Goal: Task Accomplishment & Management: Use online tool/utility

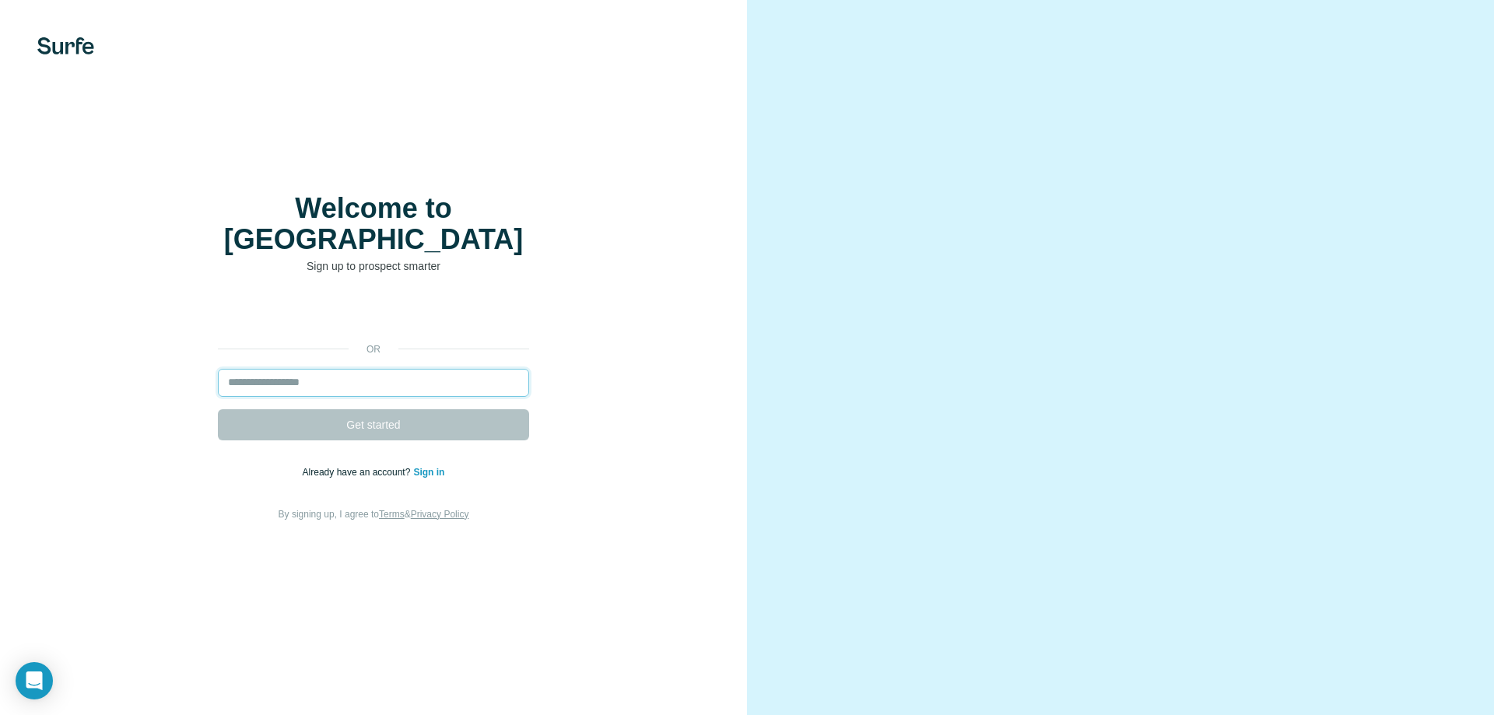
drag, startPoint x: 0, startPoint y: 0, endPoint x: 238, endPoint y: 356, distance: 428.6
click at [238, 369] on input "email" at bounding box center [373, 383] width 311 height 28
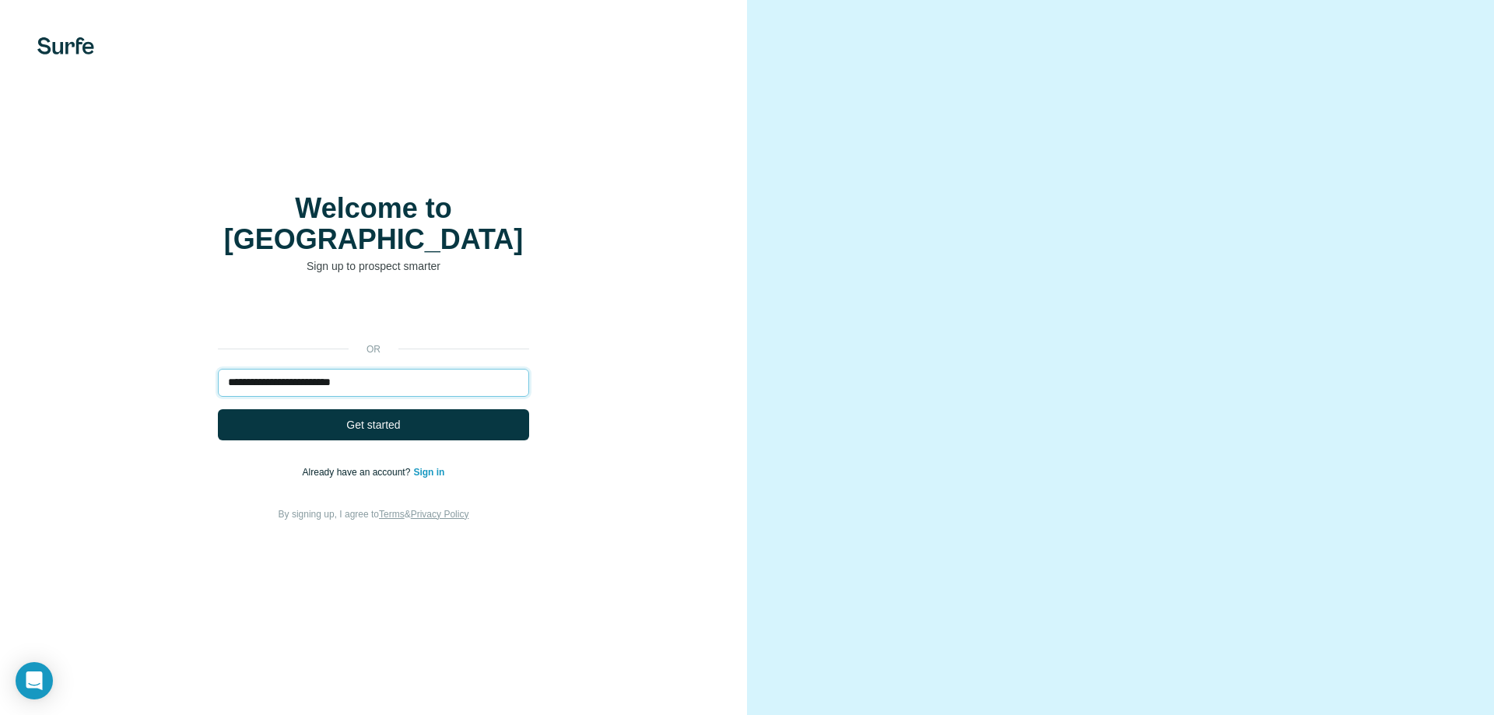
type input "**********"
click at [218, 409] on button "Get started" at bounding box center [373, 424] width 311 height 31
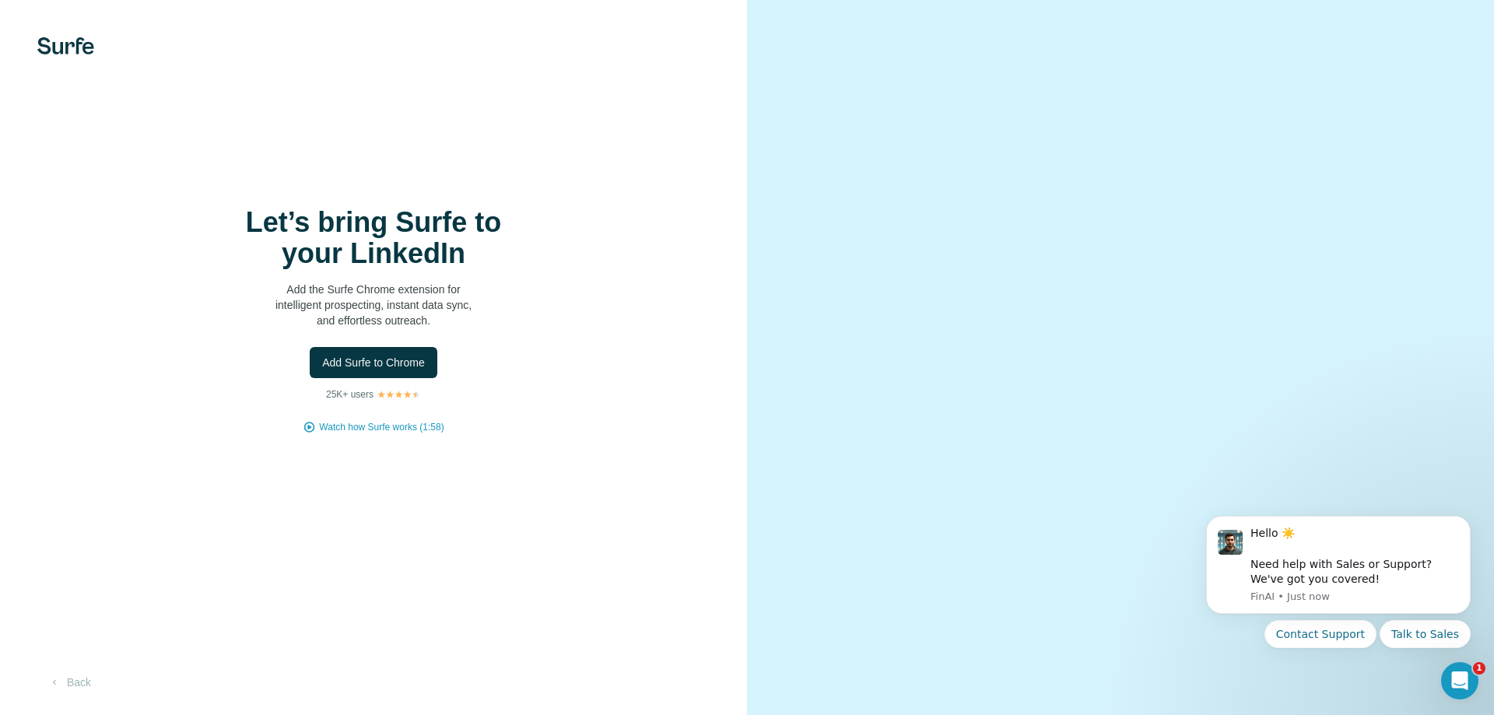
click at [363, 393] on p "25K+ users" at bounding box center [349, 394] width 47 height 14
click at [369, 370] on span "Add Surfe to Chrome" at bounding box center [373, 363] width 103 height 16
click at [338, 357] on span "Add Surfe to Chrome" at bounding box center [373, 363] width 103 height 16
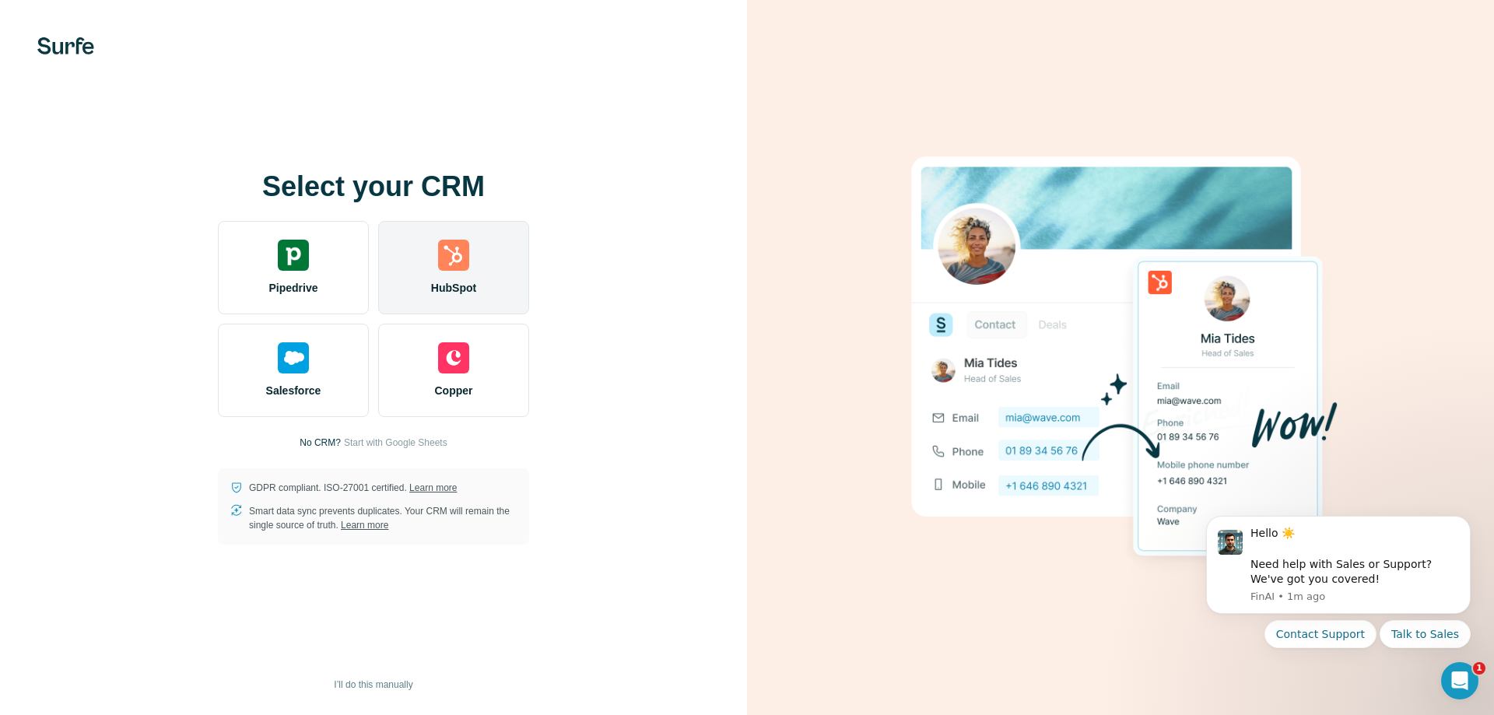
click at [470, 265] on div "HubSpot" at bounding box center [453, 267] width 151 height 93
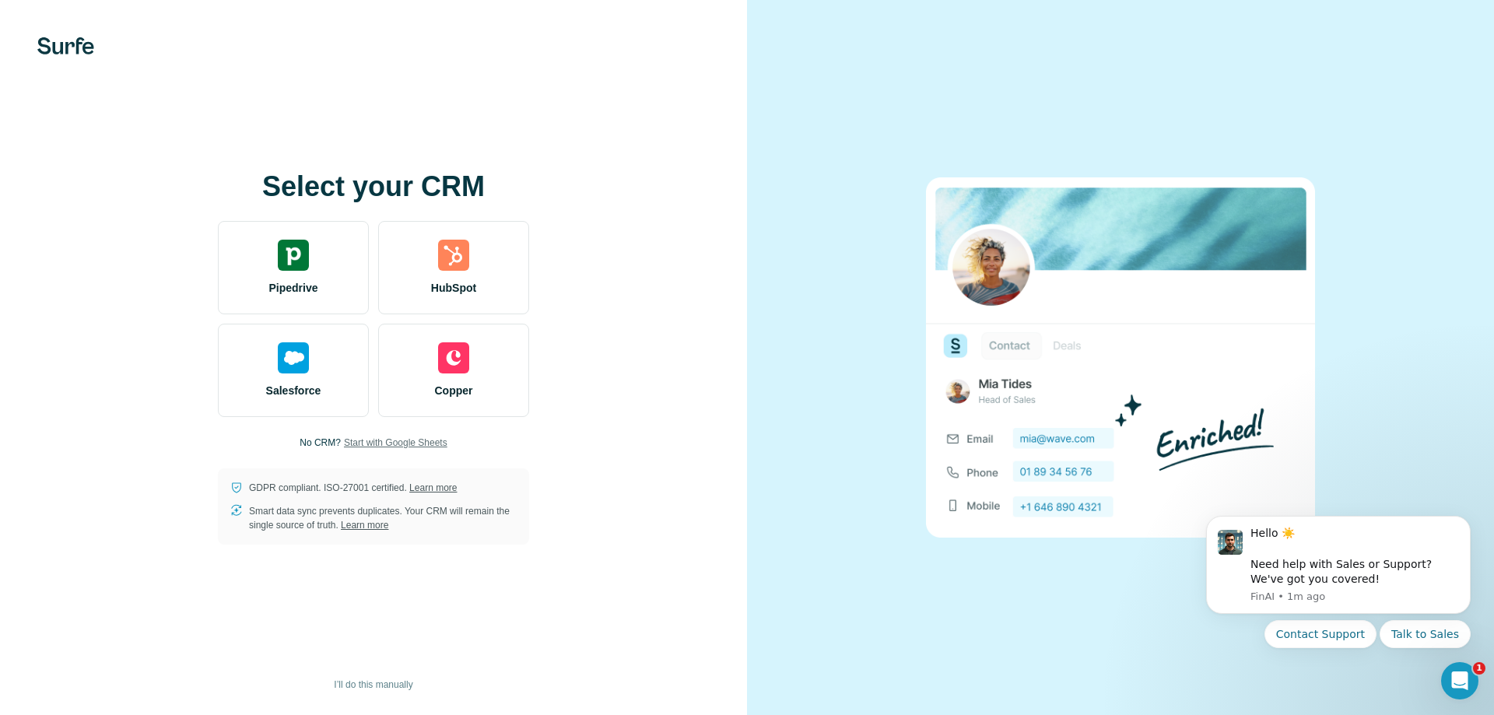
click at [353, 439] on span "Start with Google Sheets" at bounding box center [395, 443] width 103 height 14
click at [378, 677] on button "I’ll do this manually" at bounding box center [373, 684] width 100 height 23
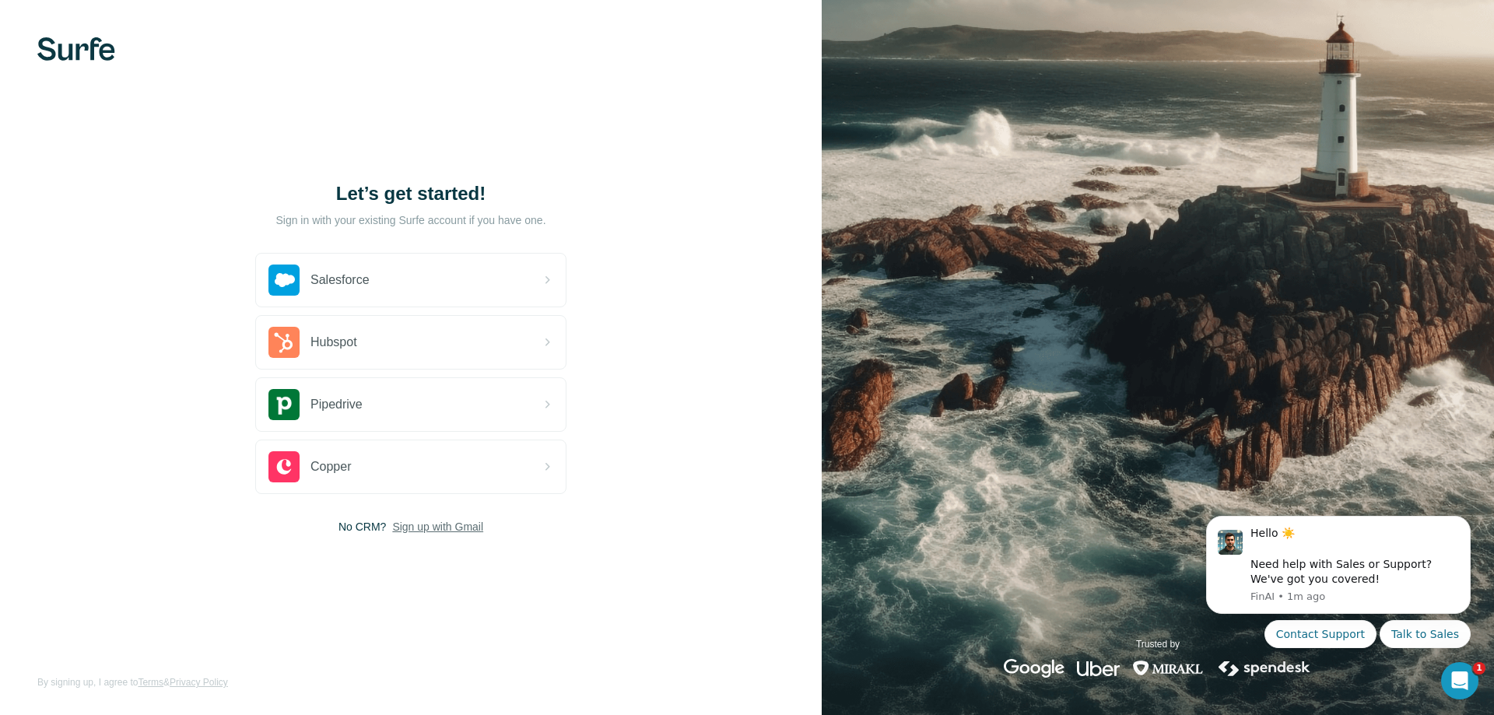
click at [433, 525] on span "Sign up with Gmail" at bounding box center [437, 527] width 91 height 16
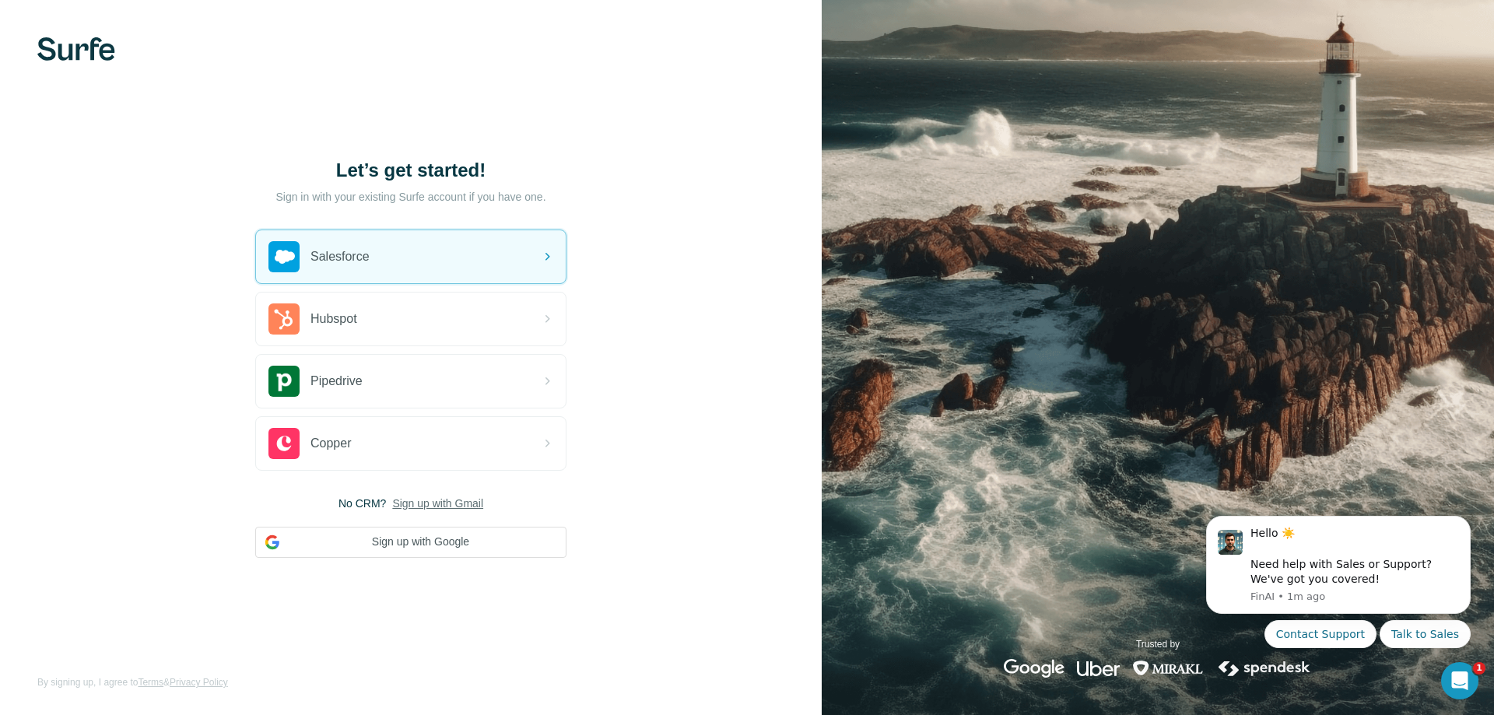
click at [524, 205] on div "Let’s get started!" at bounding box center [410, 186] width 311 height 56
click at [525, 199] on p "Sign in with your existing Surfe account if you have one." at bounding box center [410, 197] width 270 height 16
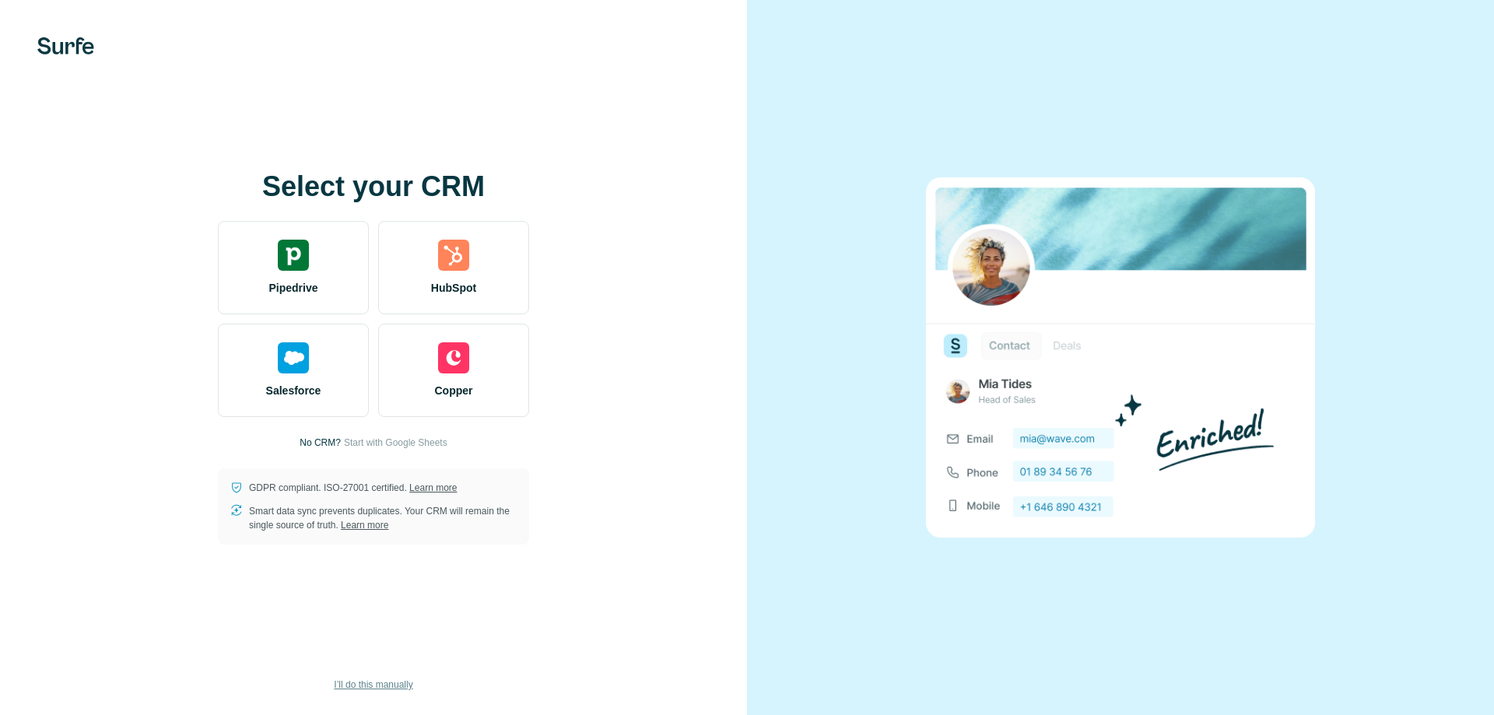
click at [359, 681] on span "I’ll do this manually" at bounding box center [373, 685] width 79 height 14
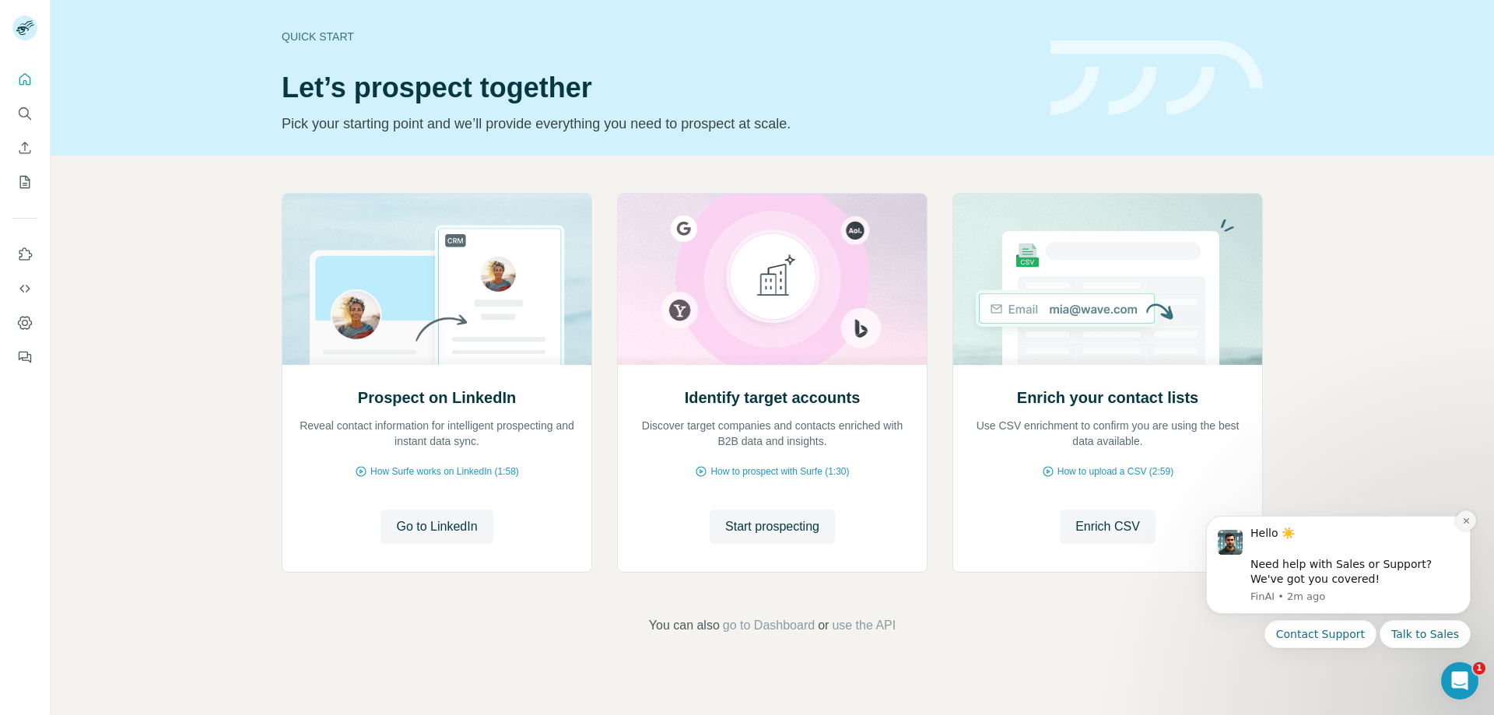
click at [1471, 525] on button "Dismiss notification" at bounding box center [1466, 520] width 20 height 20
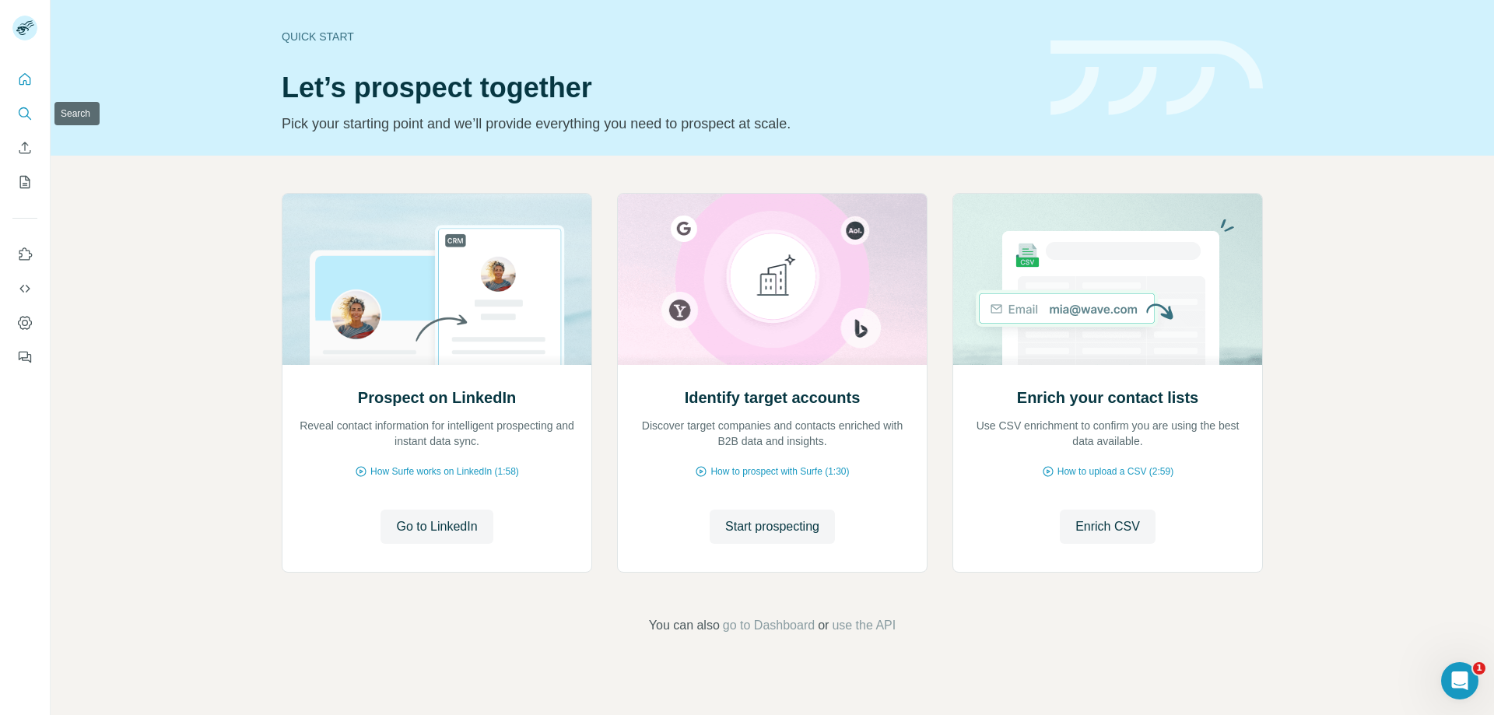
click at [13, 113] on button "Search" at bounding box center [24, 114] width 25 height 28
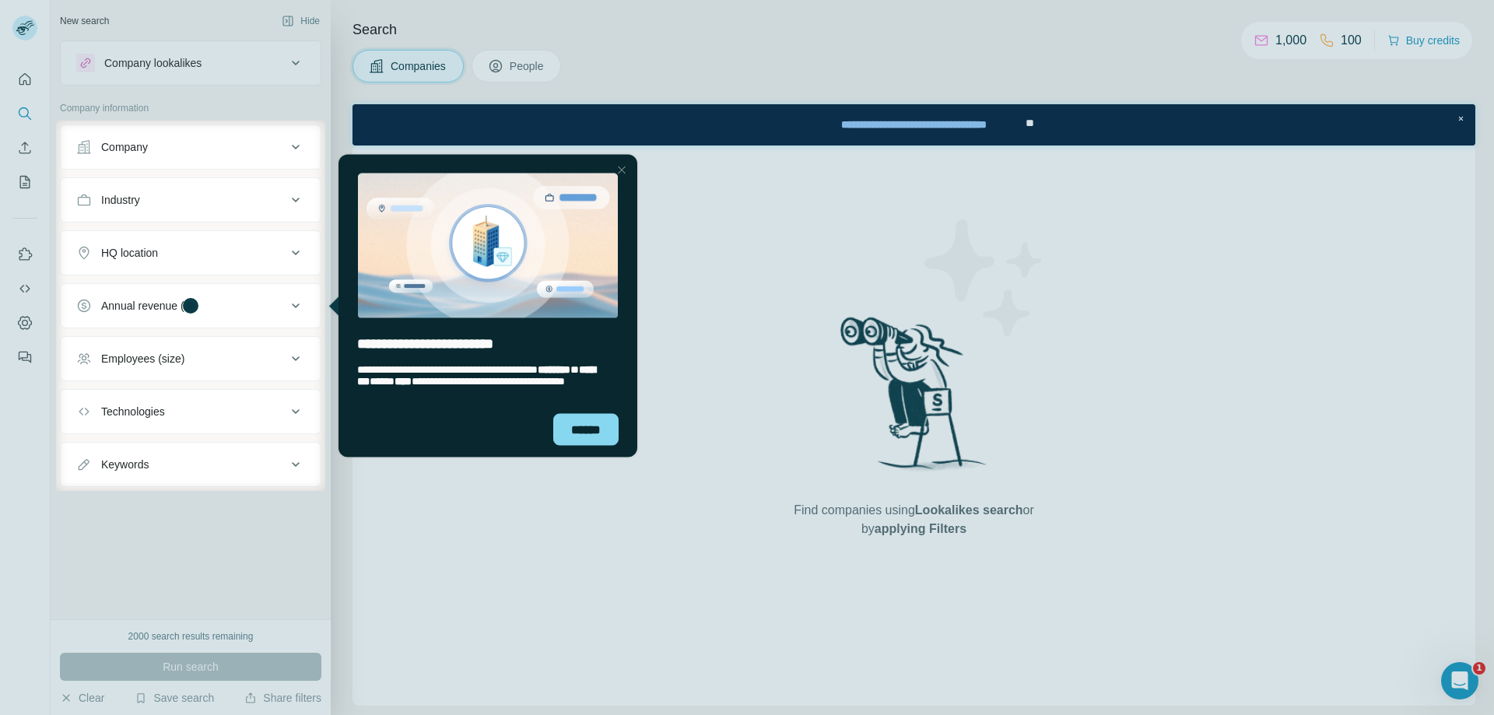
click at [621, 165] on div "Close Step" at bounding box center [621, 169] width 19 height 19
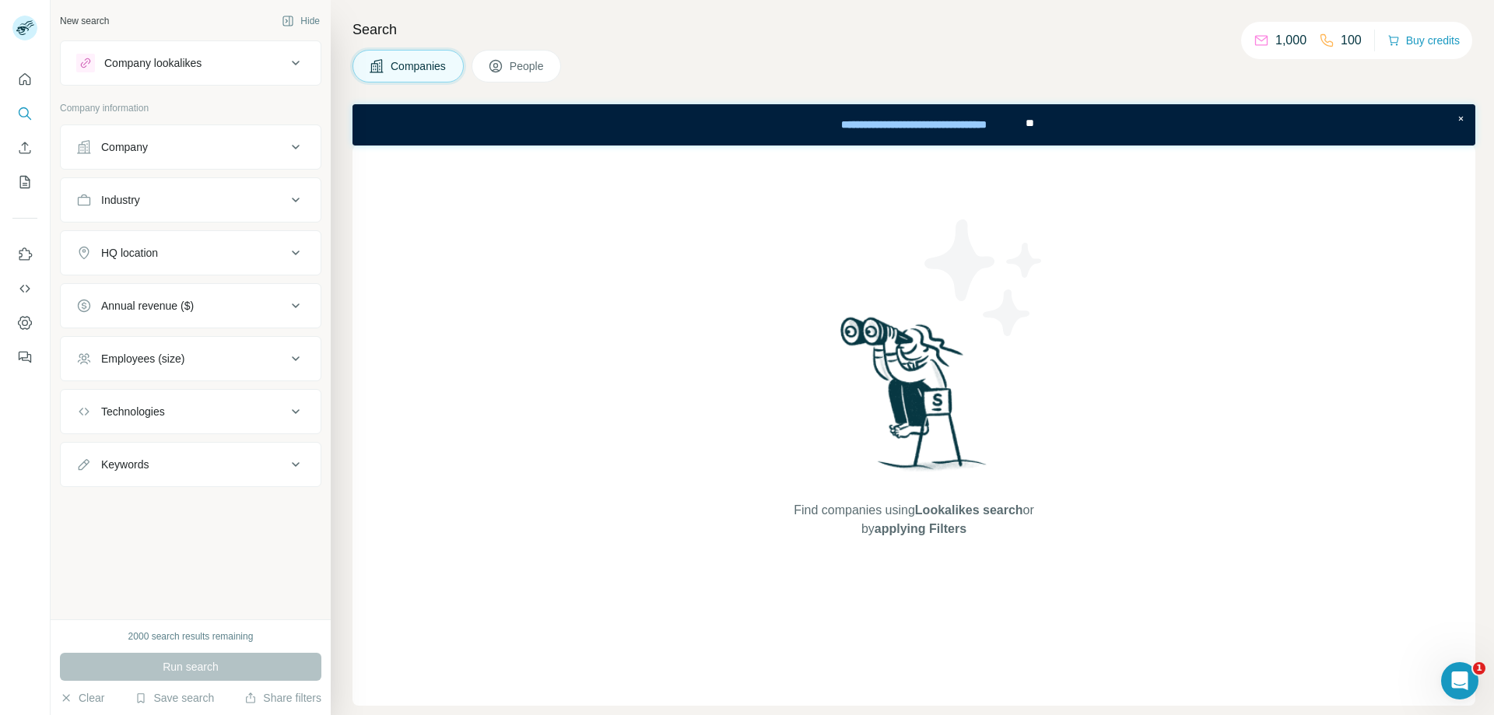
click at [14, 142] on button "Enrich CSV" at bounding box center [24, 148] width 25 height 28
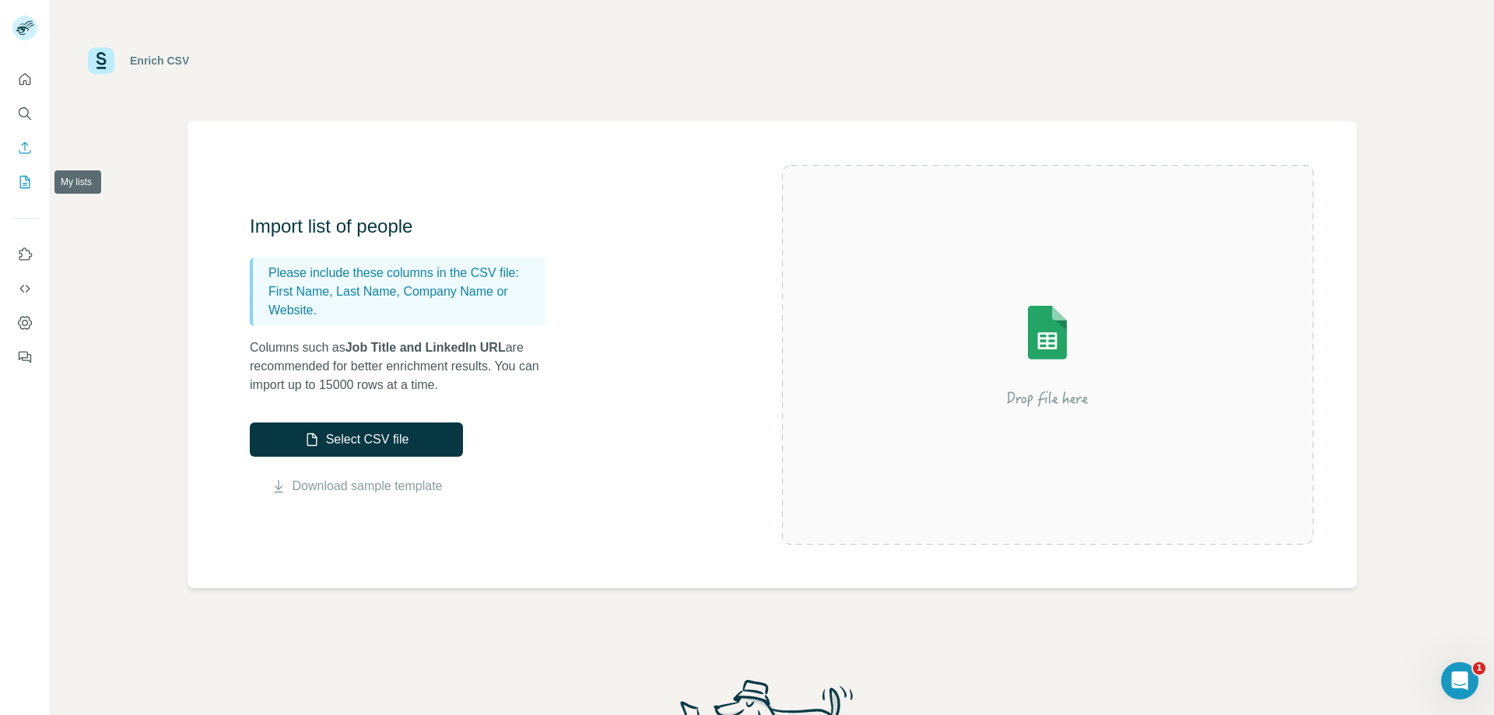
click at [18, 189] on icon "My lists" at bounding box center [25, 182] width 16 height 16
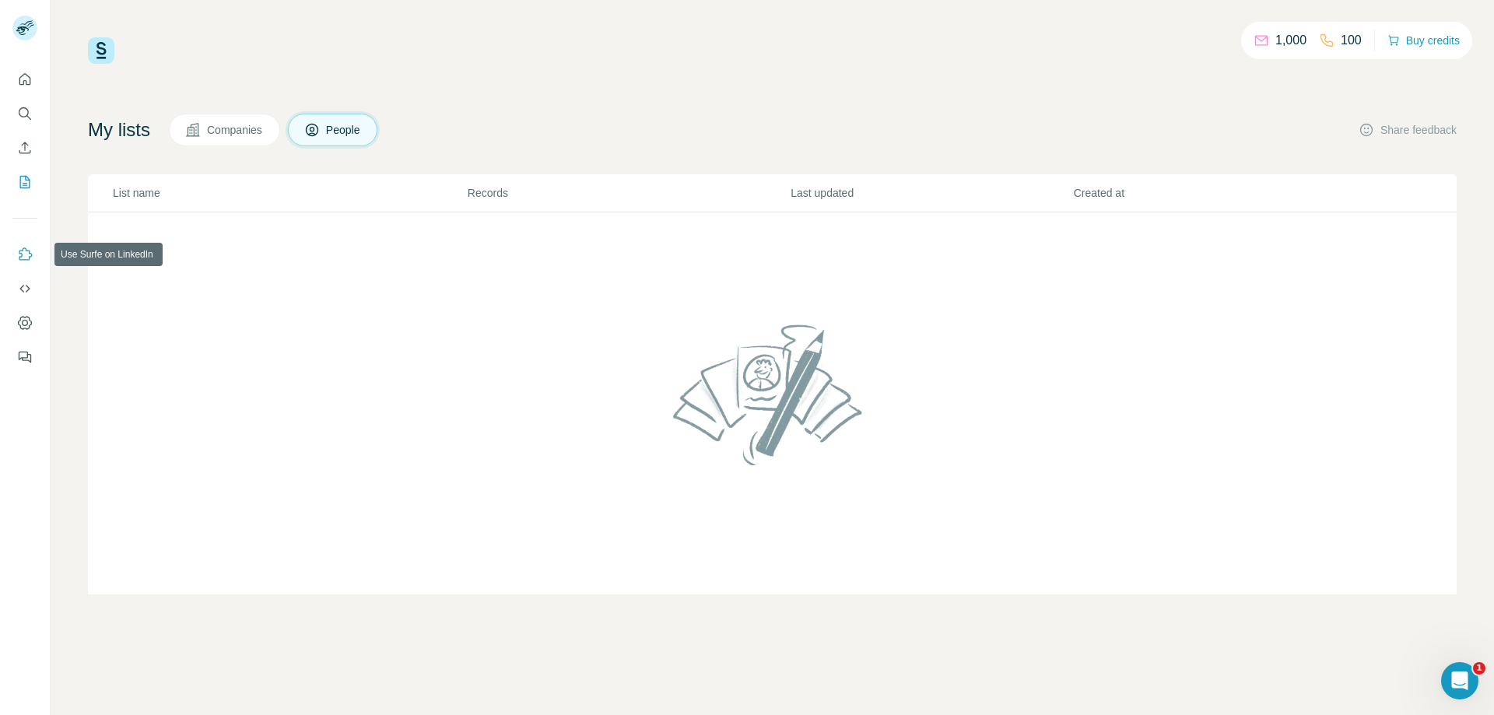
click at [14, 242] on button "Use Surfe on LinkedIn" at bounding box center [24, 254] width 25 height 28
click at [20, 302] on button "Use Surfe API" at bounding box center [24, 289] width 25 height 28
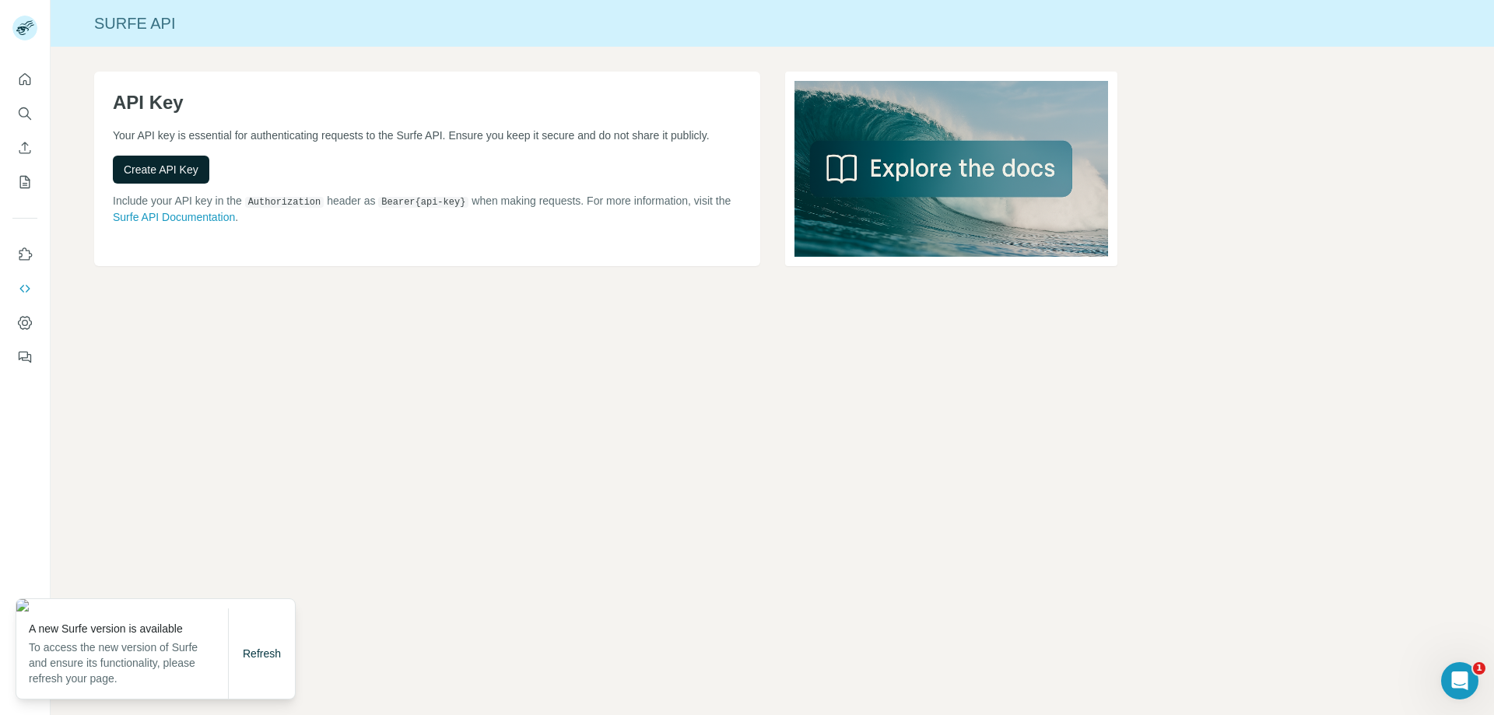
click at [159, 177] on span "Create API Key" at bounding box center [161, 170] width 75 height 16
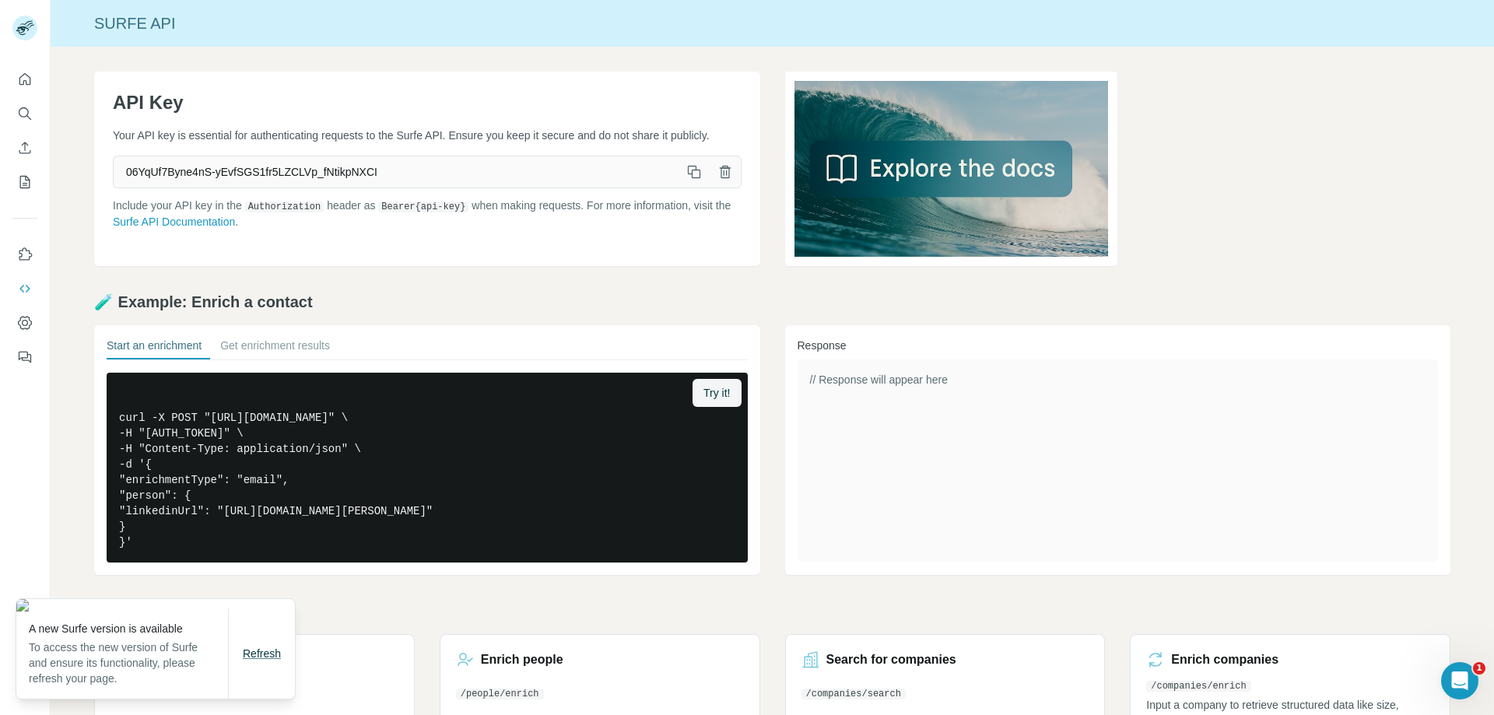
click at [265, 647] on button "Refresh" at bounding box center [262, 654] width 60 height 28
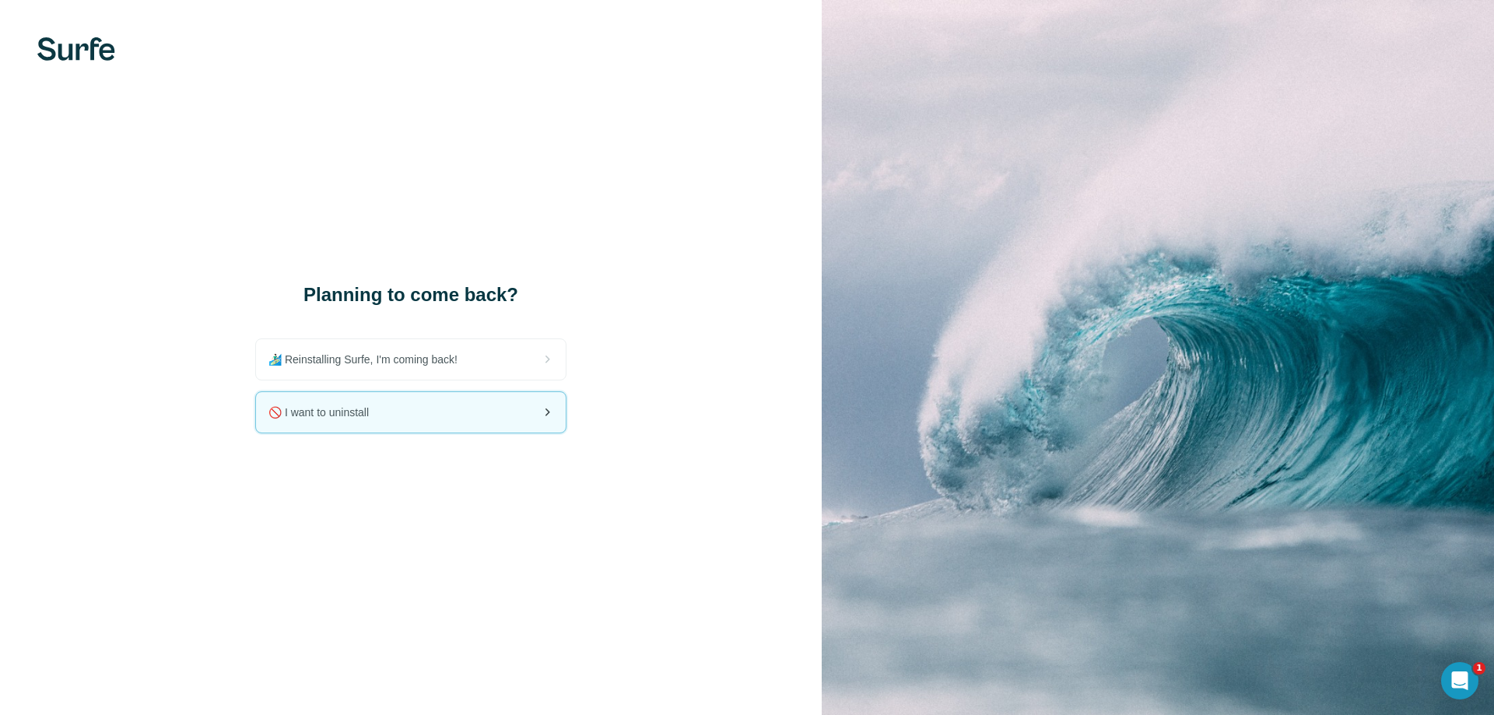
click at [437, 412] on div "🚫 I want to uninstall" at bounding box center [411, 412] width 310 height 40
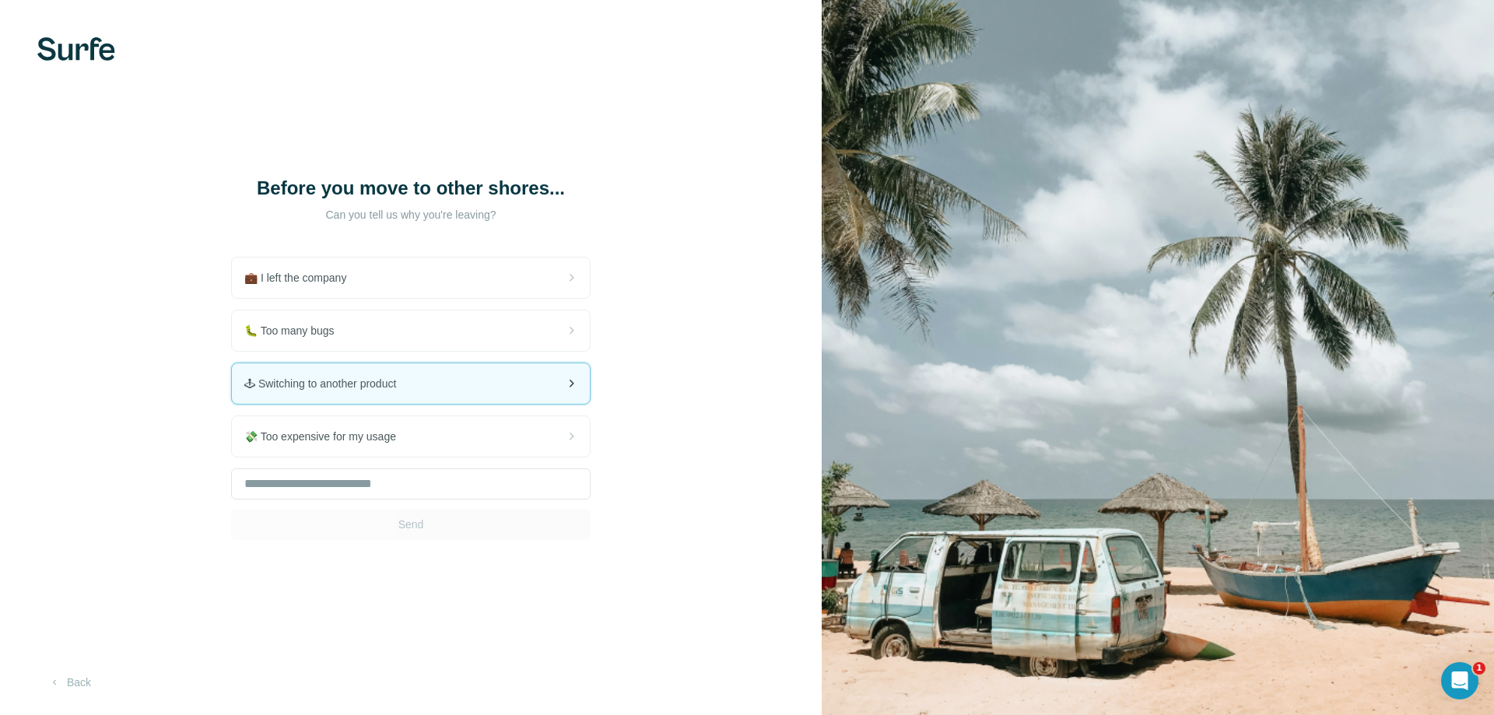
click at [421, 394] on div "🕹 Switching to another product" at bounding box center [411, 383] width 358 height 40
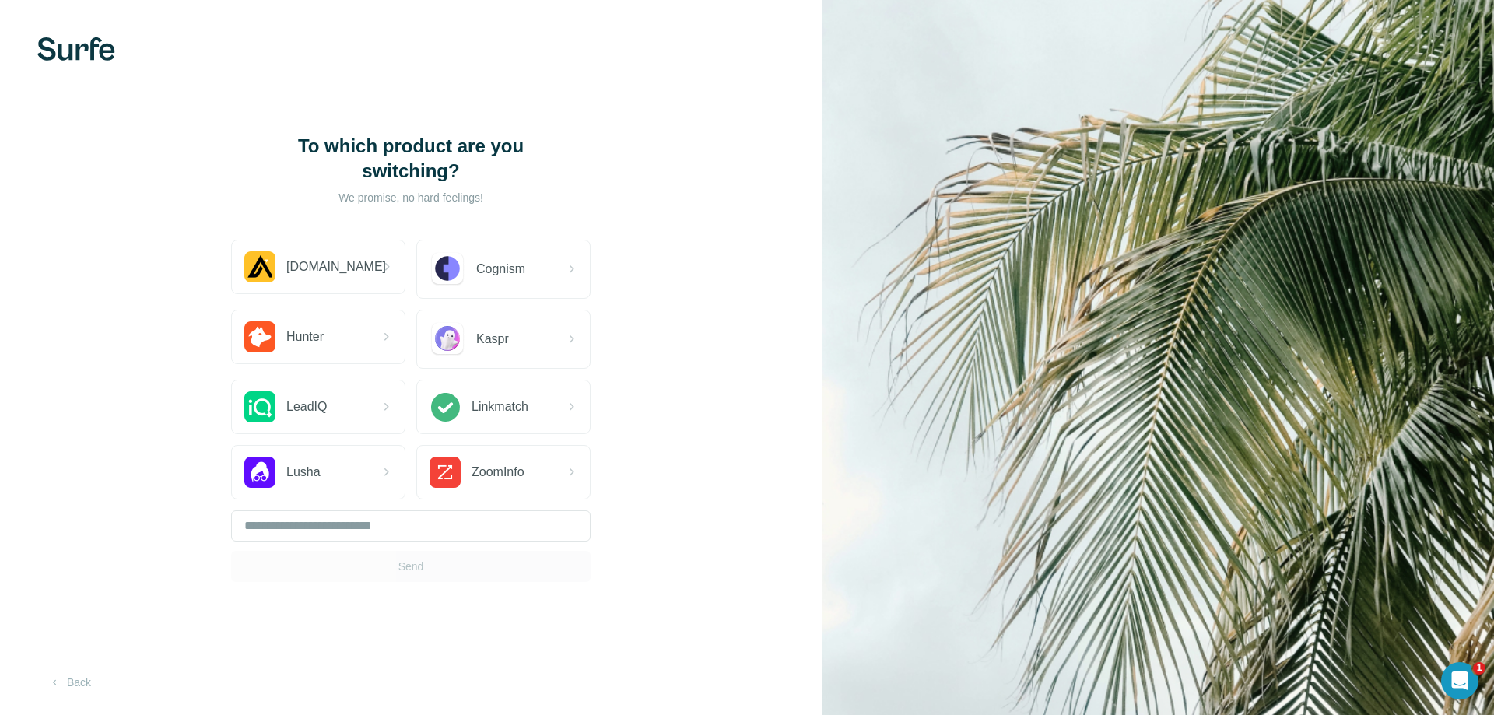
click at [419, 560] on div "Send" at bounding box center [410, 546] width 359 height 72
click at [361, 259] on div "Apollo.io" at bounding box center [318, 266] width 173 height 53
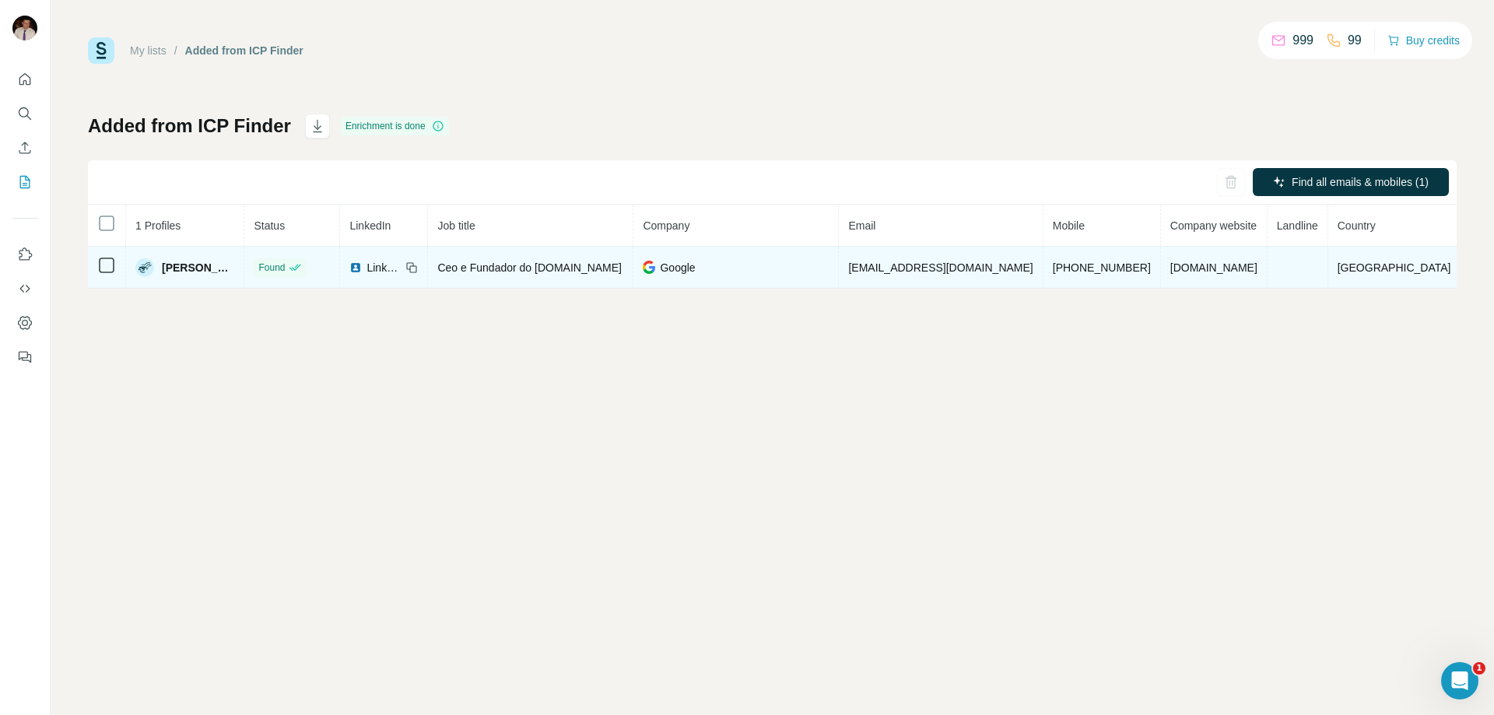
click at [212, 272] on span "[PERSON_NAME]" at bounding box center [198, 268] width 72 height 16
drag, startPoint x: 549, startPoint y: 266, endPoint x: 1012, endPoint y: 270, distance: 463.0
click at [552, 266] on span "Ceo e Fundador do [DOMAIN_NAME]" at bounding box center [529, 267] width 184 height 12
click at [986, 267] on span "[EMAIL_ADDRESS][DOMAIN_NAME]" at bounding box center [940, 267] width 184 height 12
click at [784, 267] on div "Google" at bounding box center [736, 268] width 186 height 16
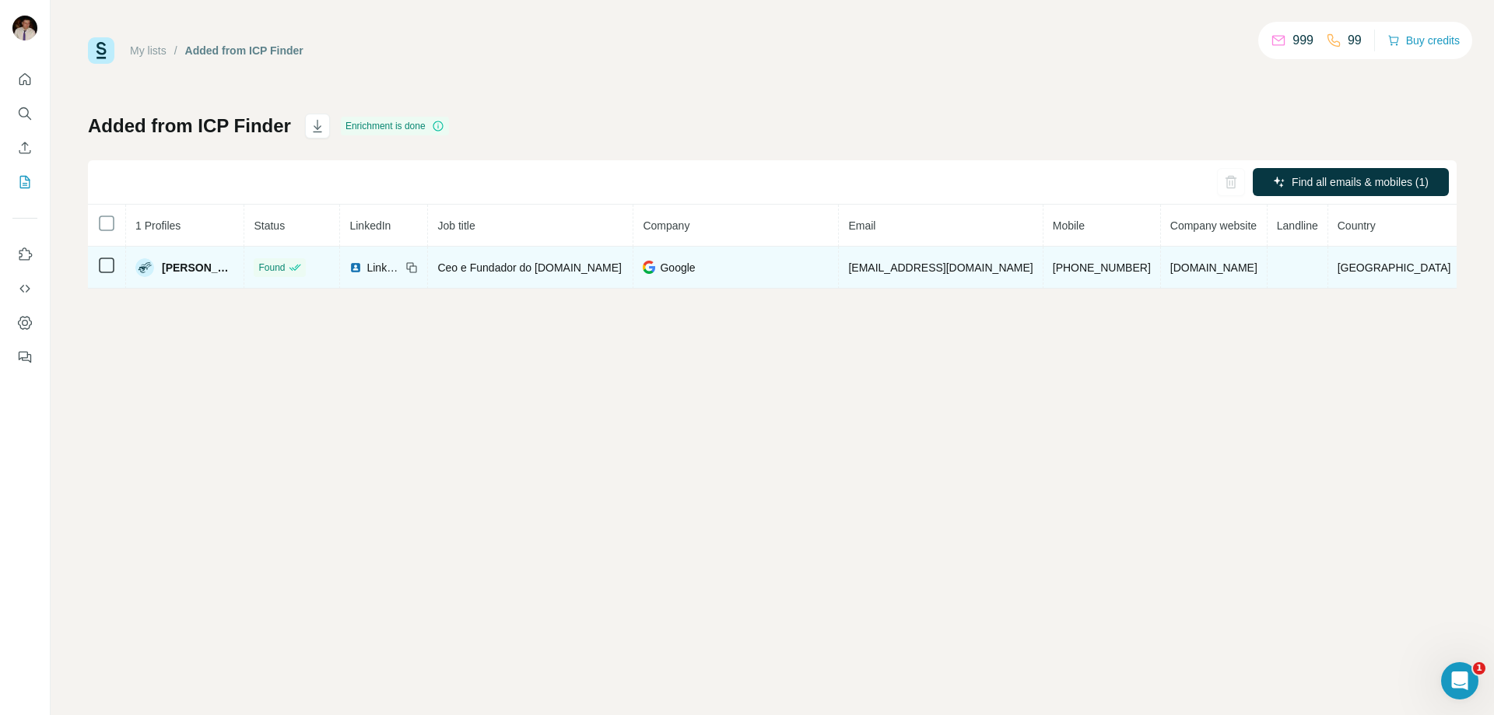
click at [192, 261] on span "[PERSON_NAME]" at bounding box center [198, 268] width 72 height 16
click at [126, 265] on td at bounding box center [107, 268] width 38 height 42
click at [154, 267] on img at bounding box center [144, 267] width 19 height 19
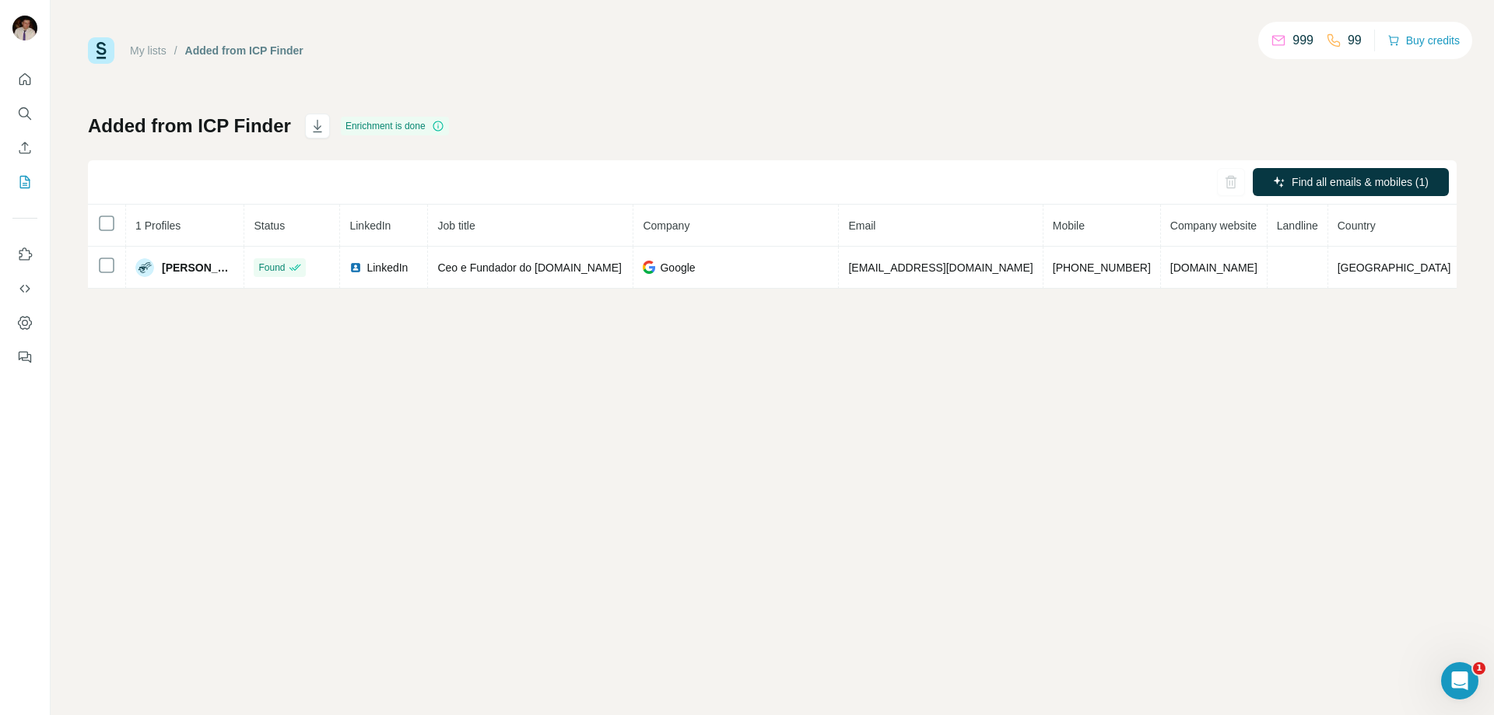
click at [86, 264] on div "My lists / Added from ICP Finder 999 99 Buy credits Added from ICP Finder Enric…" at bounding box center [772, 357] width 1443 height 715
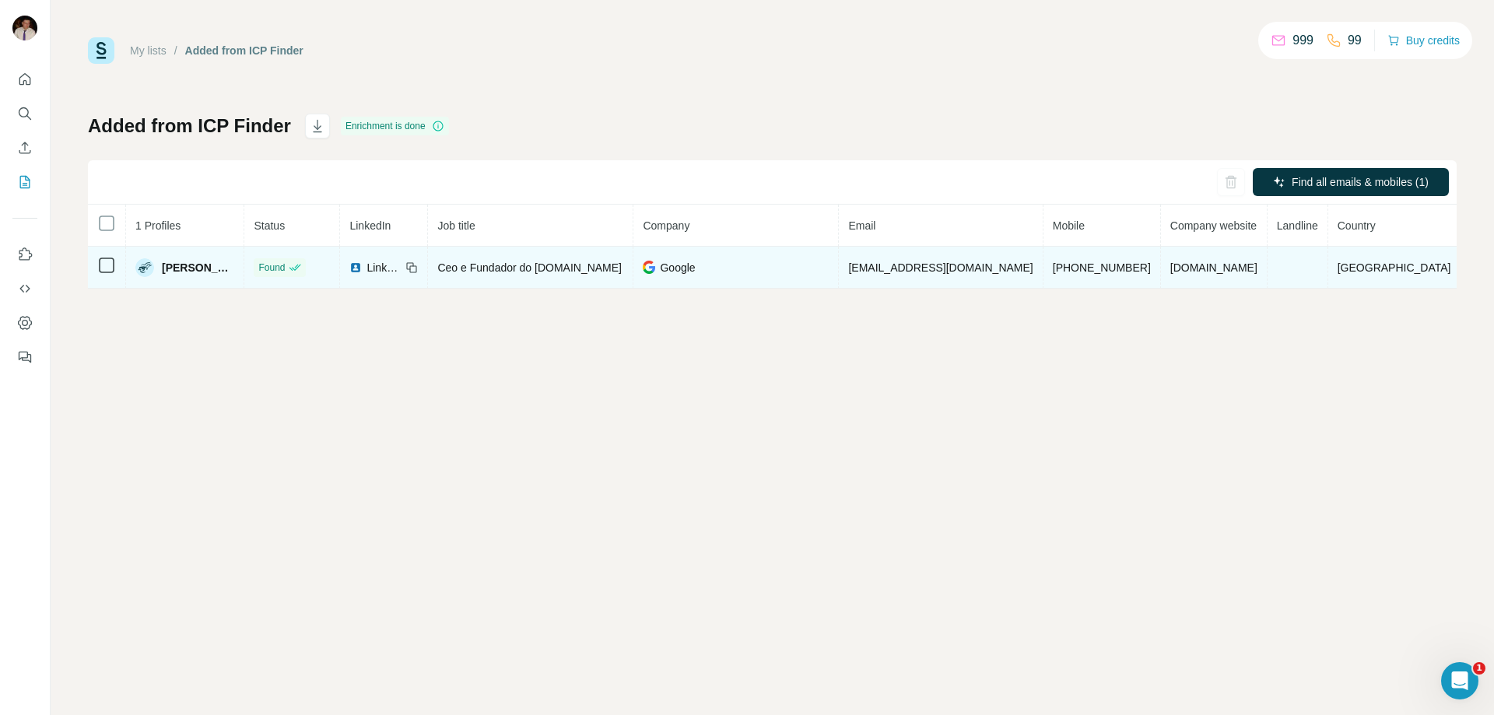
click at [1397, 280] on td "[GEOGRAPHIC_DATA]" at bounding box center [1394, 268] width 132 height 42
click at [1411, 275] on td "[GEOGRAPHIC_DATA]" at bounding box center [1394, 268] width 132 height 42
click at [1328, 268] on td at bounding box center [1298, 268] width 61 height 42
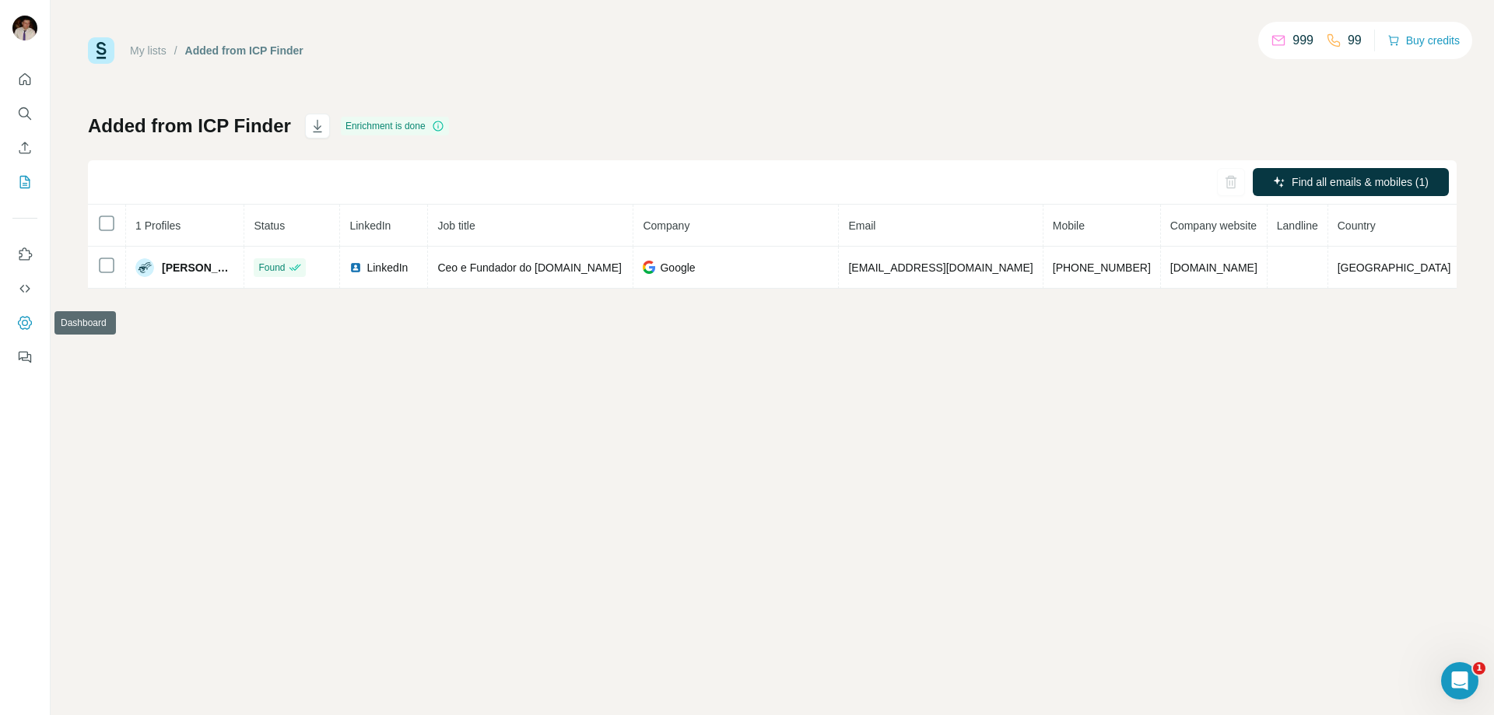
click at [37, 329] on button "Dashboard" at bounding box center [24, 323] width 25 height 28
